Goal: Information Seeking & Learning: Learn about a topic

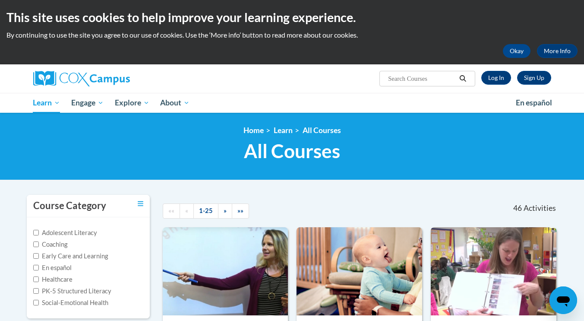
click at [494, 85] on div "Sign Up Log In Search Search..." at bounding box center [381, 75] width 354 height 22
click at [491, 72] on link "Log In" at bounding box center [496, 78] width 30 height 14
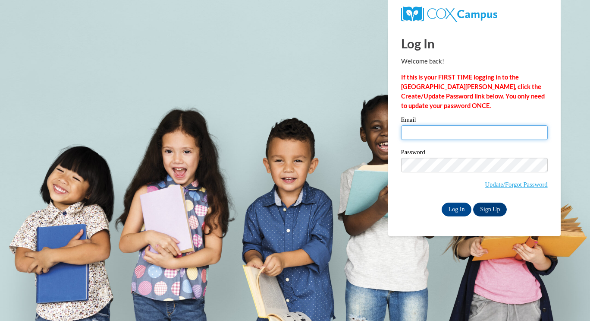
click at [464, 129] on input "Email" at bounding box center [474, 132] width 147 height 15
type input "baileymiller512@gmail.com"
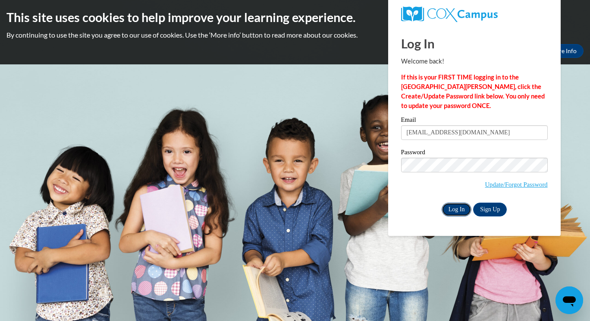
click at [461, 207] on input "Log In" at bounding box center [457, 209] width 30 height 14
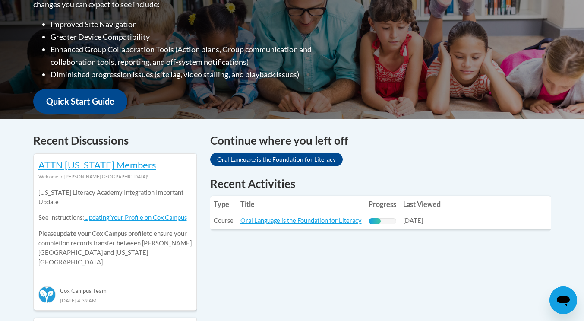
scroll to position [249, 0]
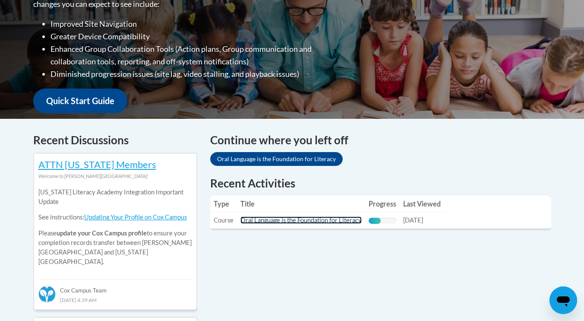
click at [283, 222] on link "Oral Language is the Foundation for Literacy" at bounding box center [300, 219] width 121 height 7
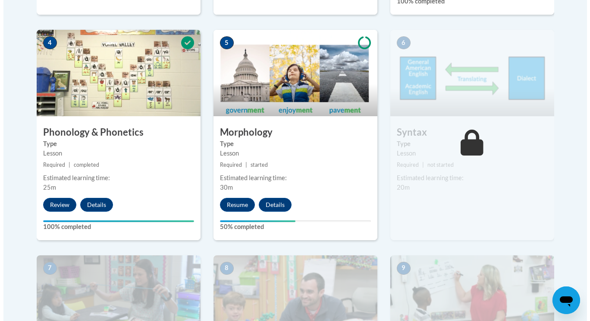
scroll to position [572, 0]
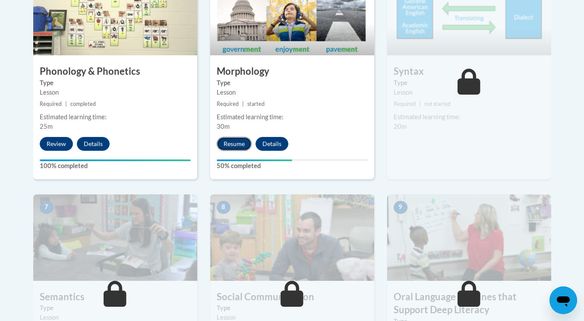
click at [243, 139] on button "Resume" at bounding box center [234, 144] width 35 height 14
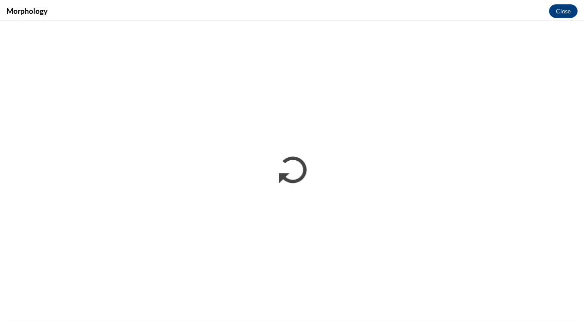
scroll to position [0, 0]
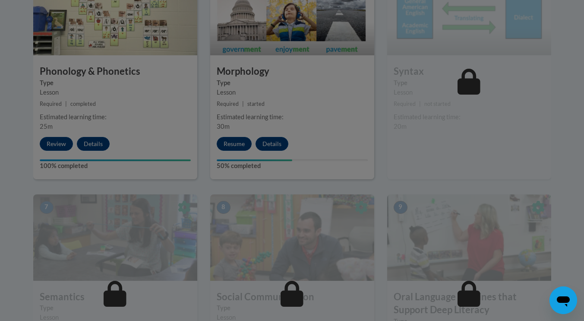
click at [236, 180] on div at bounding box center [292, 160] width 584 height 321
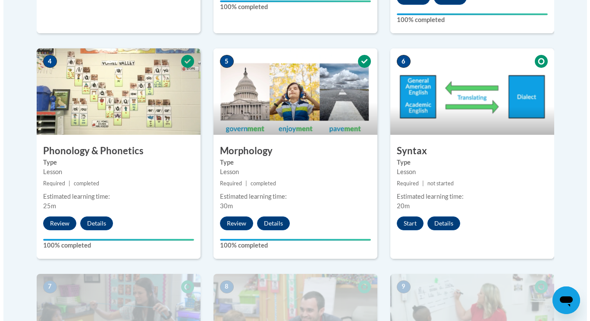
scroll to position [487, 0]
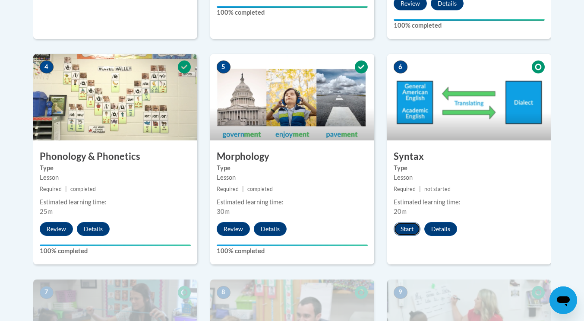
click at [404, 226] on button "Start" at bounding box center [406, 229] width 27 height 14
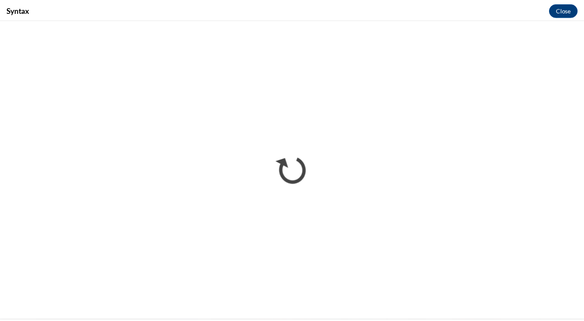
scroll to position [0, 0]
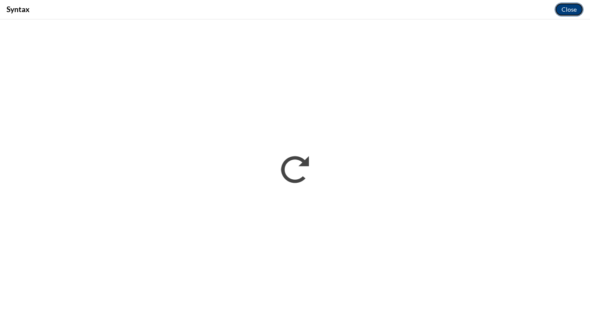
click at [572, 9] on button "Close" at bounding box center [569, 10] width 29 height 14
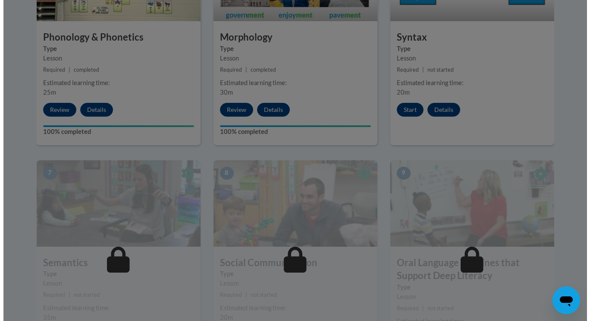
scroll to position [606, 0]
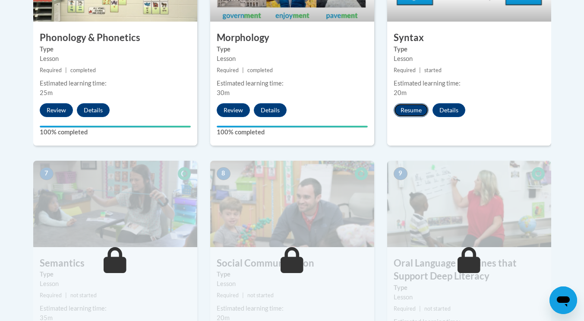
click at [414, 107] on button "Resume" at bounding box center [410, 110] width 35 height 14
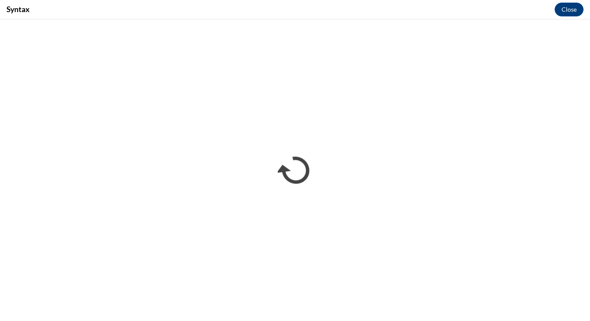
scroll to position [0, 0]
